Goal: Information Seeking & Learning: Check status

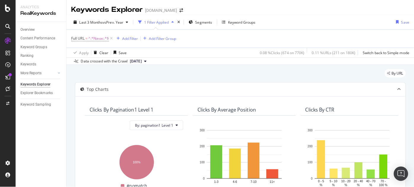
scroll to position [88, 0]
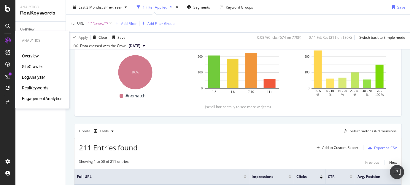
click at [35, 75] on div "LogAnalyzer" at bounding box center [33, 77] width 23 height 6
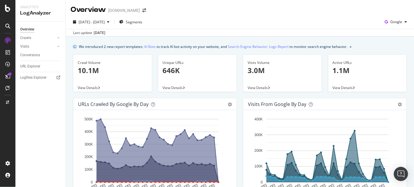
scroll to position [1, 0]
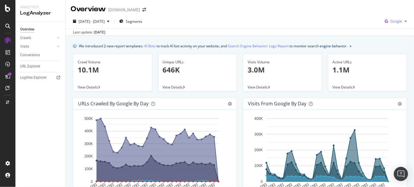
click at [401, 23] on div "Google" at bounding box center [395, 21] width 27 height 9
click at [385, 44] on div "Bing" at bounding box center [391, 44] width 41 height 9
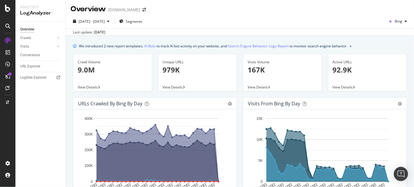
scroll to position [6, 0]
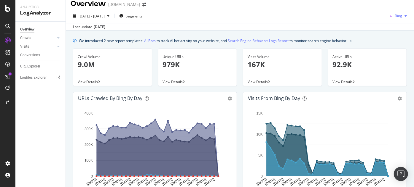
click at [399, 13] on div "Bing" at bounding box center [397, 16] width 23 height 9
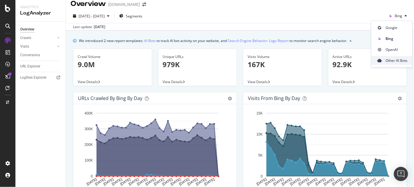
click at [396, 59] on span "Other AI Bots" at bounding box center [396, 60] width 22 height 5
